Goal: Information Seeking & Learning: Understand process/instructions

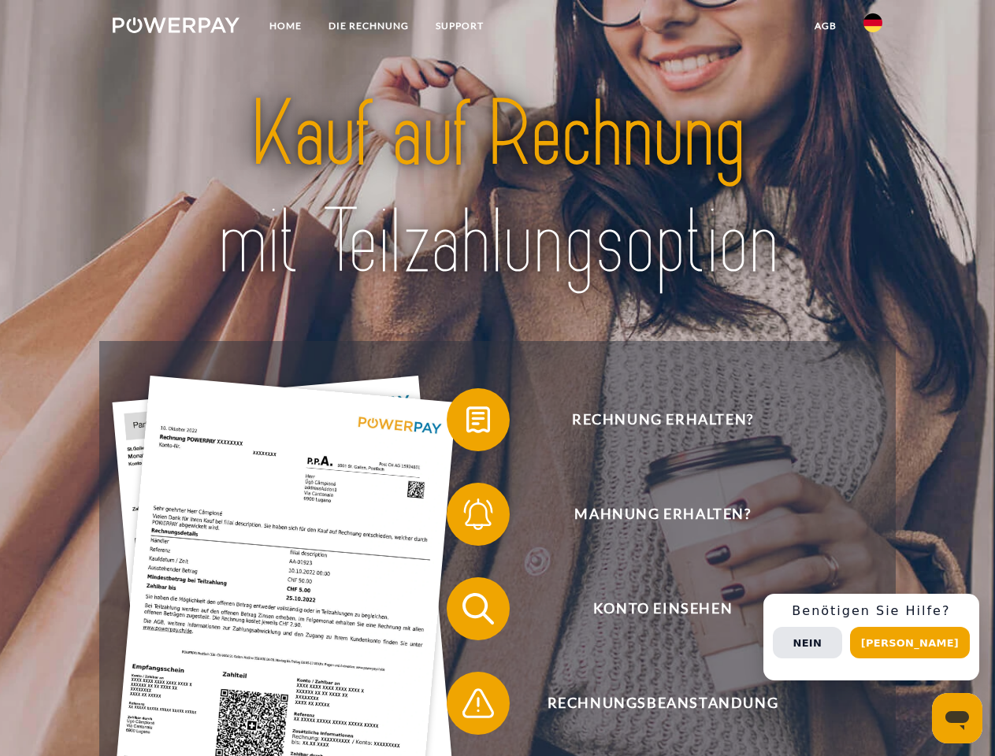
click at [176, 28] on img at bounding box center [176, 25] width 127 height 16
click at [873, 28] on img at bounding box center [872, 22] width 19 height 19
click at [825, 26] on link "agb" at bounding box center [825, 26] width 49 height 28
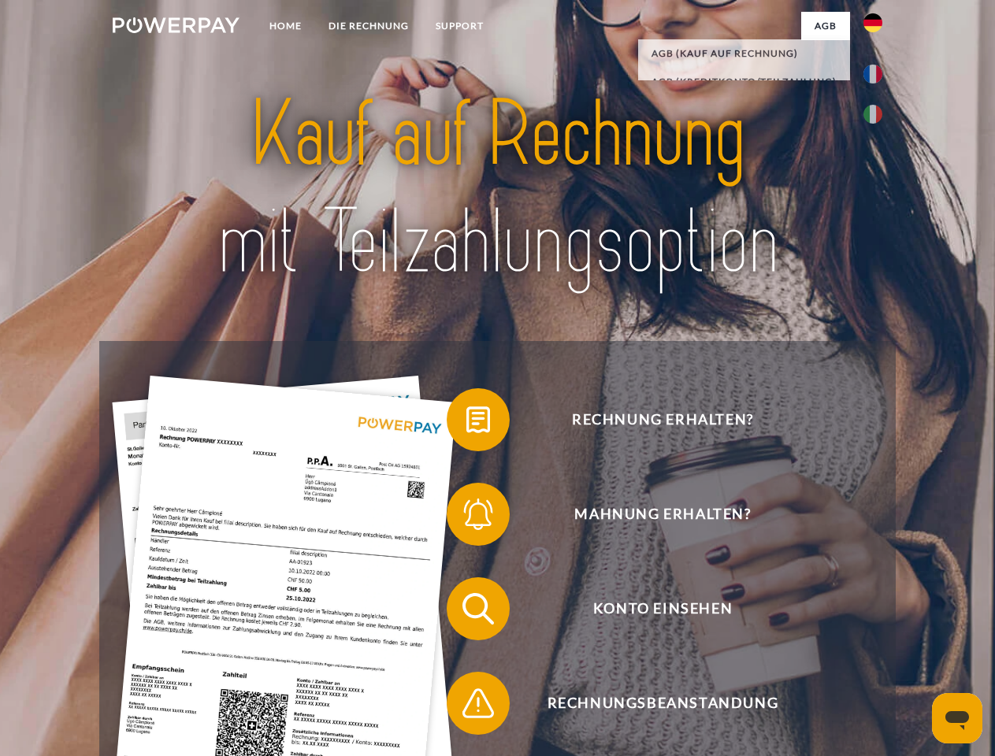
click at [466, 423] on span at bounding box center [454, 420] width 79 height 79
click at [466, 518] on span at bounding box center [454, 514] width 79 height 79
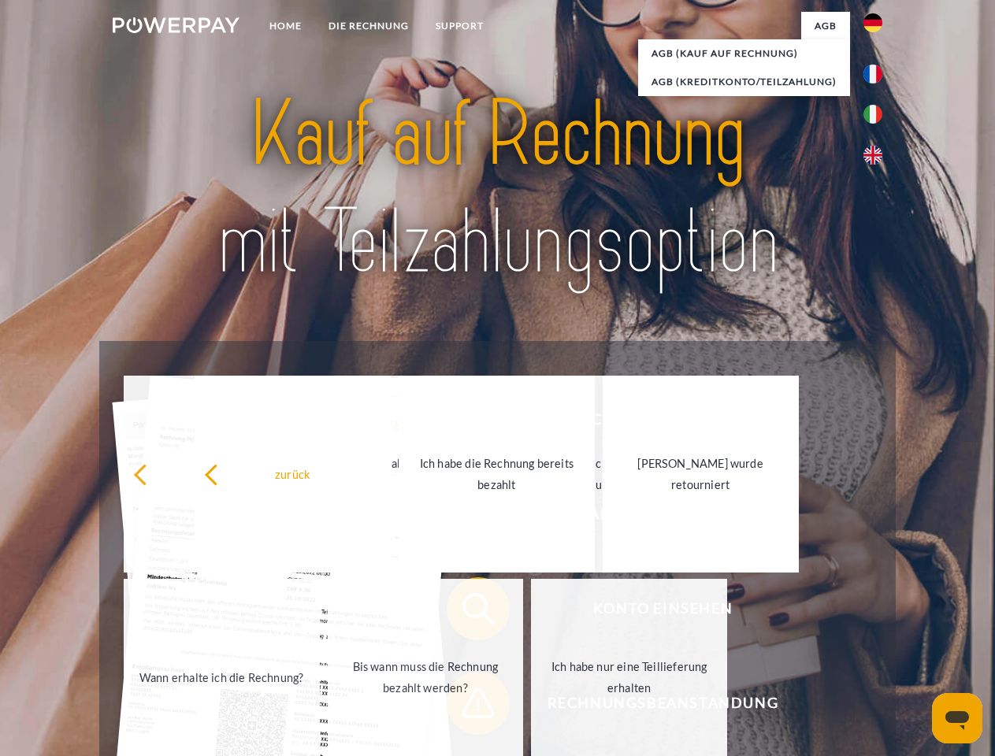
click at [877, 637] on div "Rechnung erhalten? Mahnung erhalten? Konto einsehen" at bounding box center [497, 656] width 796 height 630
click at [838, 641] on span "Konto einsehen" at bounding box center [663, 608] width 386 height 63
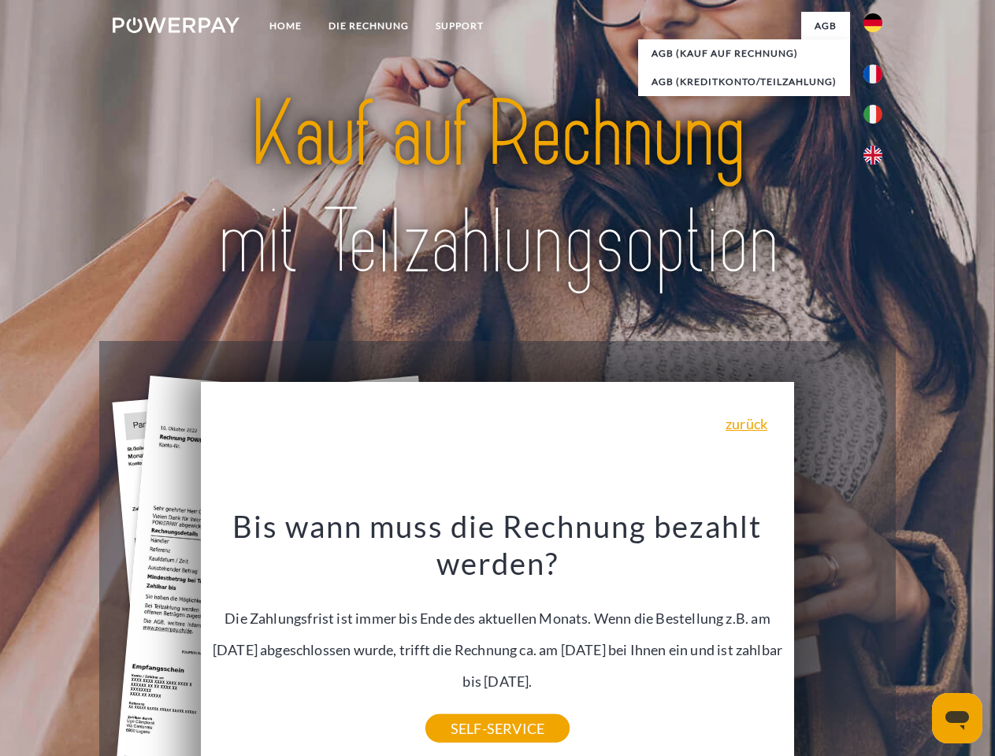
click at [915, 643] on header "Home DIE RECHNUNG SUPPORT" at bounding box center [497, 544] width 995 height 1088
